Goal: Find specific page/section: Find specific page/section

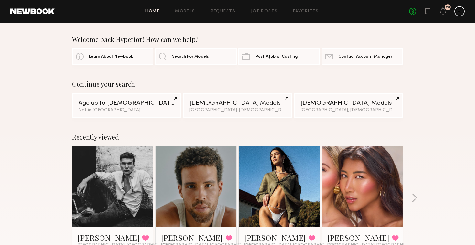
click at [260, 16] on header "Home Models Requests Job Posts Favorites Sign Out No fees up to $5,000 20" at bounding box center [237, 11] width 475 height 23
click at [258, 13] on link "Job Posts" at bounding box center [264, 11] width 27 height 4
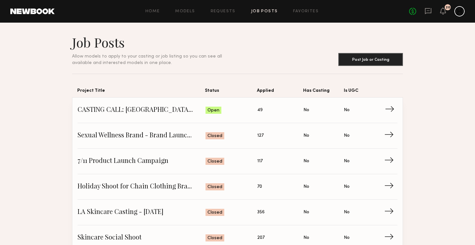
click at [364, 110] on span "Is UGC: No" at bounding box center [364, 110] width 40 height 10
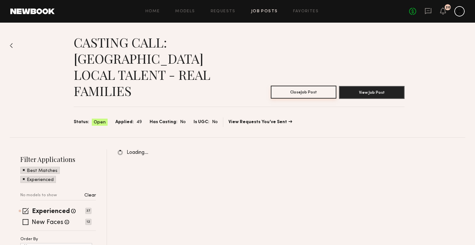
click at [300, 86] on button "Close Job Post" at bounding box center [304, 92] width 66 height 13
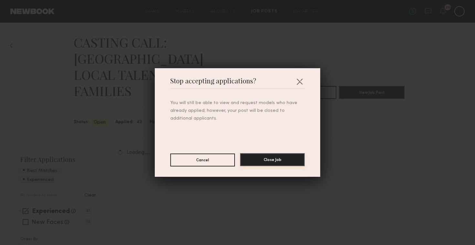
click at [277, 158] on button "Close Job" at bounding box center [272, 159] width 65 height 13
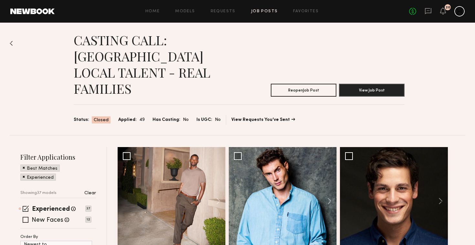
scroll to position [6, 0]
